Goal: Communication & Community: Answer question/provide support

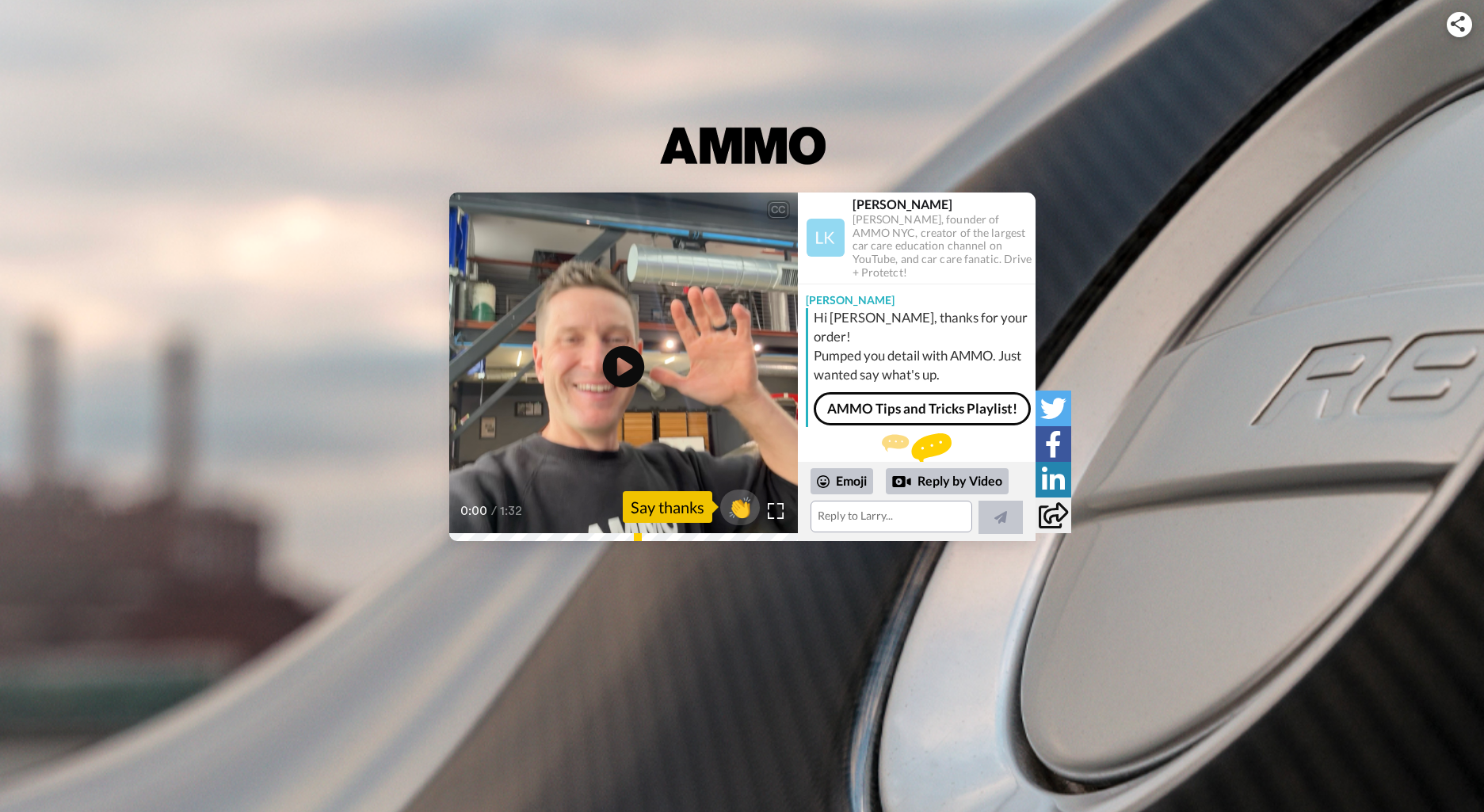
click at [619, 367] on icon "Play/Pause" at bounding box center [623, 366] width 42 height 75
click at [741, 515] on span "👏" at bounding box center [739, 506] width 50 height 32
click at [866, 521] on textarea "👏" at bounding box center [891, 515] width 161 height 32
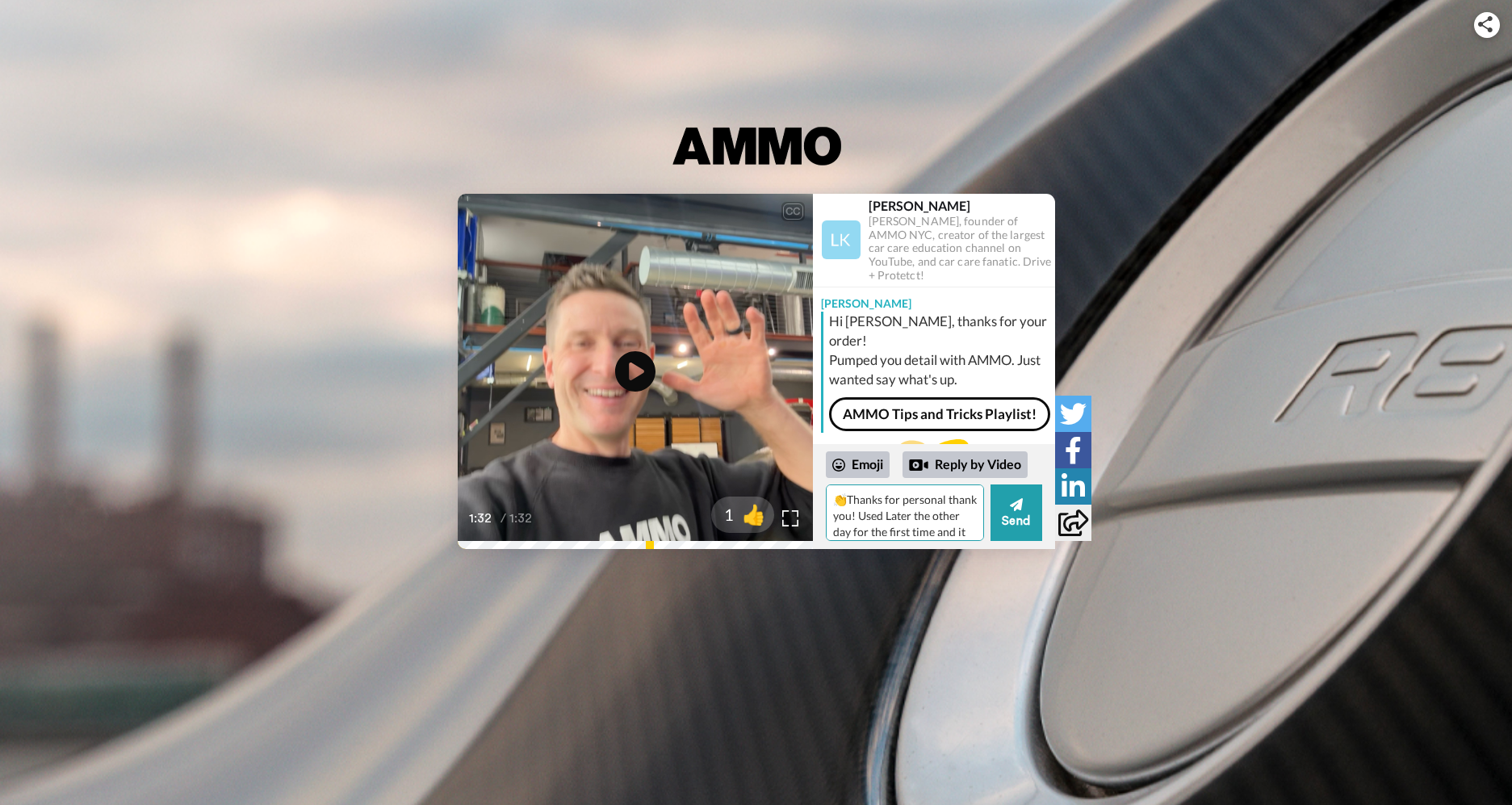
click at [857, 516] on textarea "👏Thanks for personal thank you! Used Later the other day for the first time and…" at bounding box center [905, 513] width 158 height 57
click at [928, 516] on textarea "👏Thanks for personal thank you [PERSON_NAME]! Used Later the other day for the …" at bounding box center [905, 513] width 158 height 57
click at [921, 527] on textarea "👏Thanks for personal thank you [PERSON_NAME]! Used Lather the other day for the…" at bounding box center [905, 513] width 158 height 57
click at [916, 525] on textarea "👏Thanks for personal thank you [PERSON_NAME]! Used Lather the other day for the…" at bounding box center [905, 513] width 158 height 57
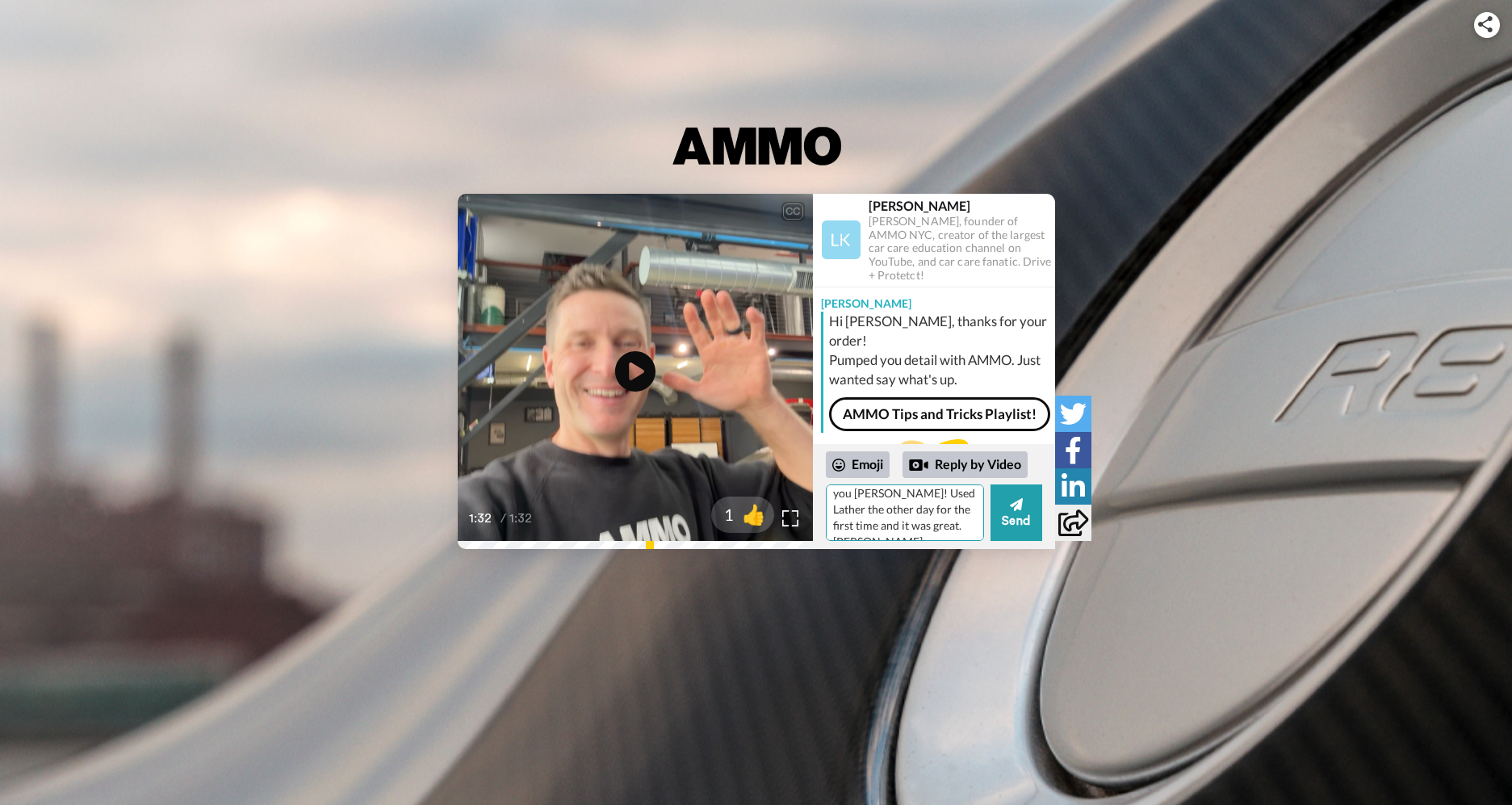
scroll to position [31, 0]
click at [890, 535] on textarea "👏Thanks for personal thank you [PERSON_NAME]! Used Lather the other day for the…" at bounding box center [905, 513] width 158 height 57
click at [833, 527] on textarea "👏Thanks for personal thank you [PERSON_NAME]! Used Lather the other day for the…" at bounding box center [905, 513] width 158 height 57
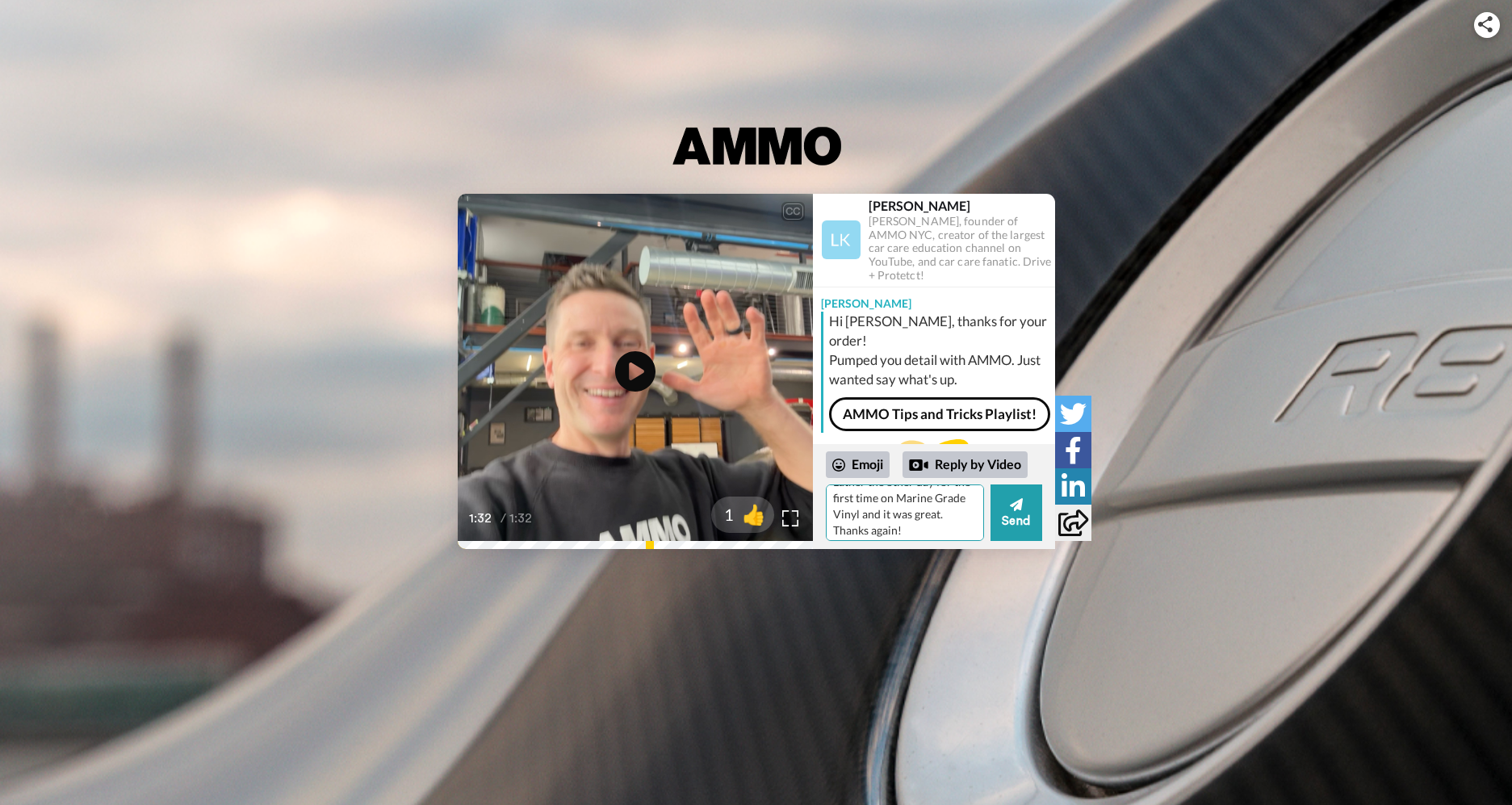
click at [886, 513] on textarea "👏Thanks for personal thank you [PERSON_NAME]! Used Lather the other day for the…" at bounding box center [905, 513] width 158 height 57
click at [832, 512] on textarea "👏Thanks for personal thank you [PERSON_NAME]! Used Lather the other day for the…" at bounding box center [905, 513] width 158 height 57
type textarea "👏Thanks for personal thank you [PERSON_NAME]! Used Lather the other day for the…"
click at [1022, 516] on button "Send" at bounding box center [1016, 513] width 51 height 57
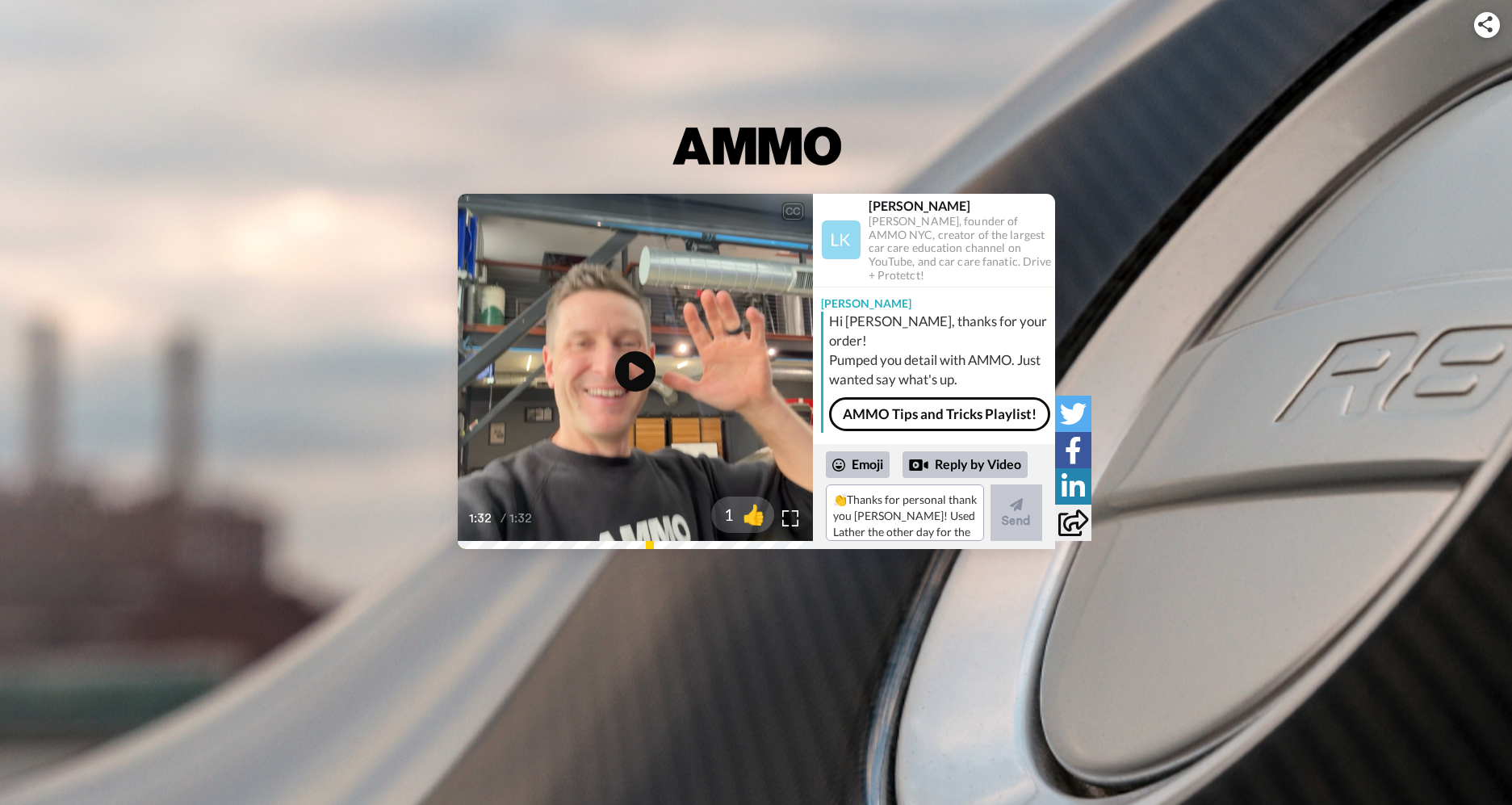
scroll to position [0, 0]
click at [917, 397] on link "AMMO Tips and Tricks Playlist!" at bounding box center [939, 414] width 221 height 34
